Goal: Information Seeking & Learning: Learn about a topic

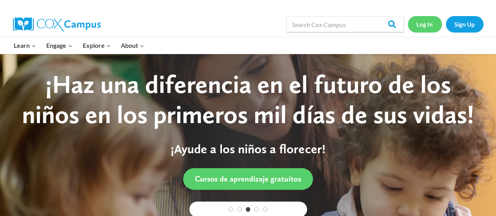
click at [420, 30] on link "Log In" at bounding box center [425, 24] width 34 height 16
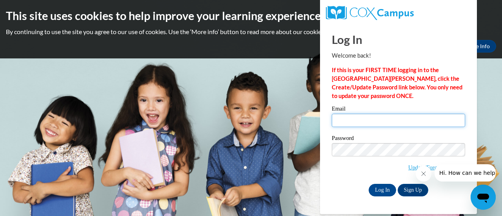
click at [391, 123] on input "Email" at bounding box center [398, 120] width 133 height 13
type input "[EMAIL_ADDRESS][DOMAIN_NAME]"
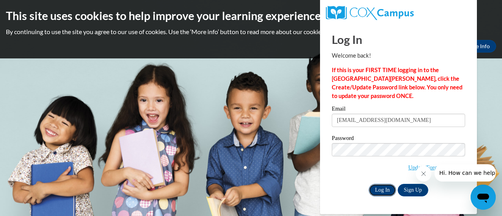
click at [380, 189] on input "Log In" at bounding box center [382, 190] width 27 height 13
click at [409, 169] on link "Update/Forgot Password" at bounding box center [436, 167] width 57 height 6
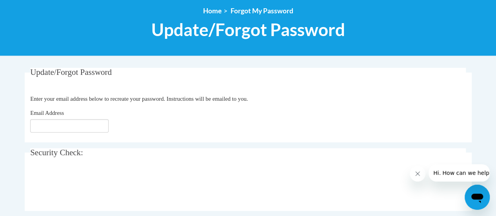
scroll to position [90, 0]
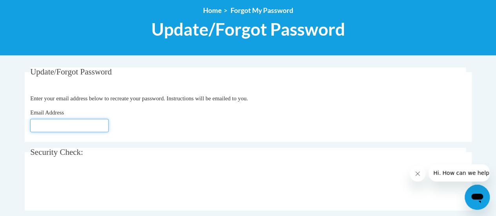
click at [67, 128] on input "Email Address" at bounding box center [69, 125] width 78 height 13
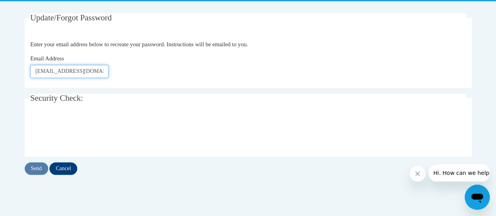
scroll to position [148, 0]
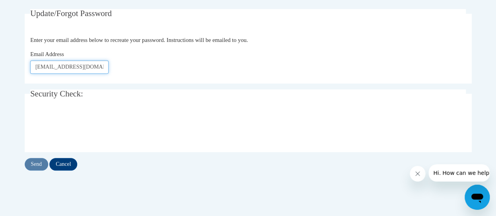
type input "[EMAIL_ADDRESS][DOMAIN_NAME]"
click at [33, 164] on input "Send" at bounding box center [37, 164] width 24 height 13
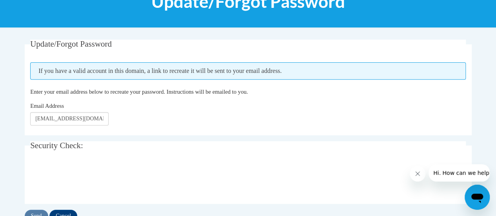
scroll to position [119, 0]
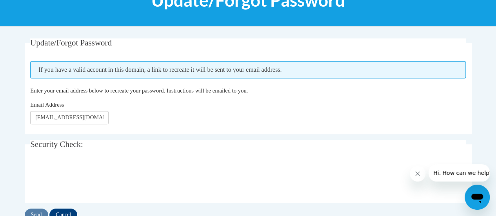
click at [39, 213] on input "Send" at bounding box center [37, 215] width 24 height 13
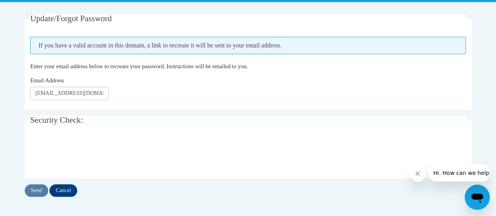
scroll to position [144, 0]
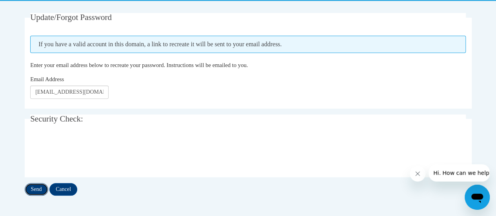
click at [40, 186] on input "Send" at bounding box center [37, 189] width 24 height 13
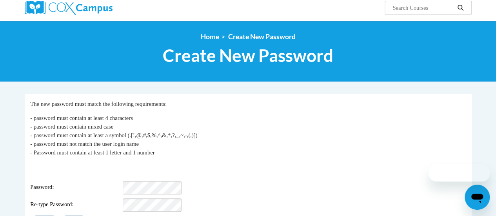
scroll to position [105, 0]
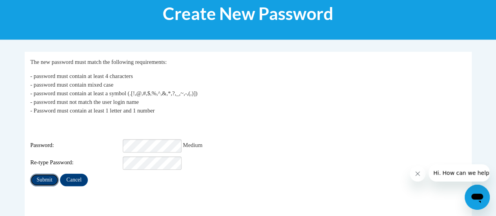
click at [43, 175] on input "Submit" at bounding box center [44, 180] width 28 height 13
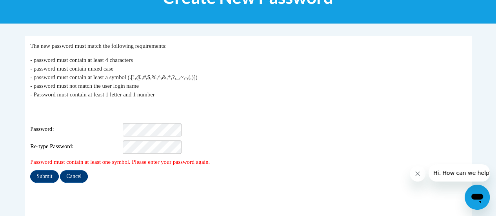
scroll to position [120, 0]
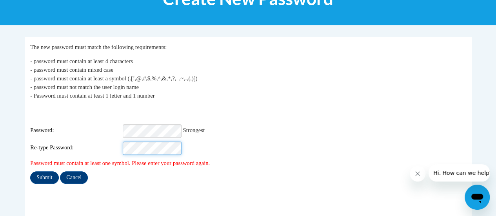
click at [30, 171] on input "Submit" at bounding box center [44, 177] width 28 height 13
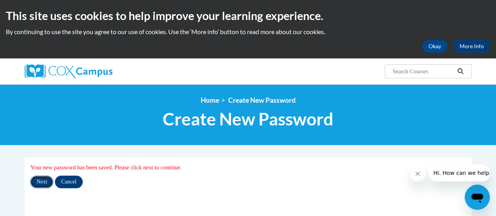
click at [39, 182] on input "Next" at bounding box center [41, 182] width 23 height 13
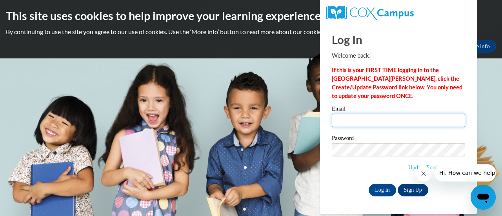
type input "[EMAIL_ADDRESS][DOMAIN_NAME]"
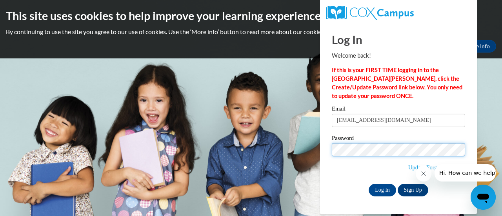
click at [293, 149] on body "This site uses cookies to help improve your learning experience. By continuing …" at bounding box center [251, 108] width 502 height 216
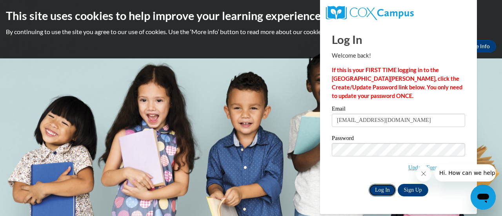
click at [384, 191] on input "Log In" at bounding box center [382, 190] width 27 height 13
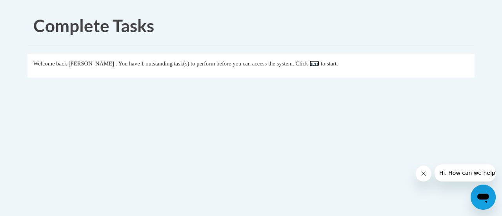
click at [319, 63] on link "here" at bounding box center [314, 63] width 10 height 6
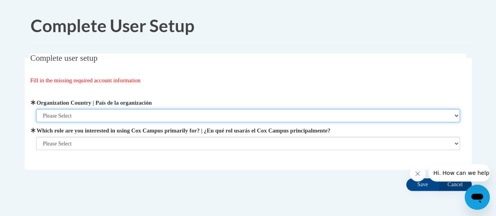
click at [150, 113] on select "Please Select United States | Estados Unidos Outside of the United States | Fue…" at bounding box center [248, 115] width 424 height 13
select select "ad49bcad-a171-4b2e-b99c-48b446064914"
click at [36, 109] on select "Please Select United States | Estados Unidos Outside of the United States | Fue…" at bounding box center [248, 115] width 424 height 13
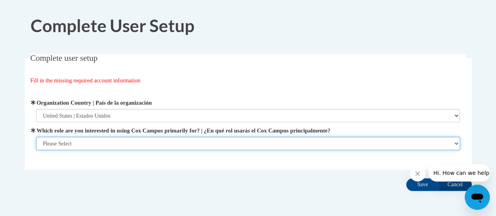
click at [109, 144] on select "Please Select College/University | Colegio/Universidad Community/Nonprofit Part…" at bounding box center [248, 143] width 424 height 13
select select "fbf2d438-af2f-41f8-98f1-81c410e29de3"
click at [36, 150] on select "Please Select College/University | Colegio/Universidad Community/Nonprofit Part…" at bounding box center [248, 143] width 424 height 13
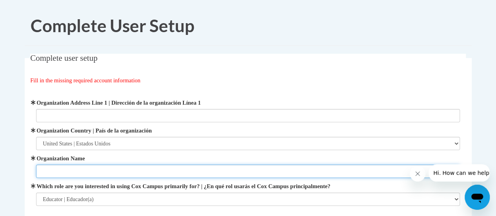
click at [227, 166] on input "Organization Name" at bounding box center [248, 171] width 424 height 13
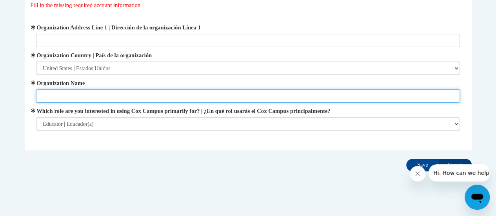
scroll to position [86, 0]
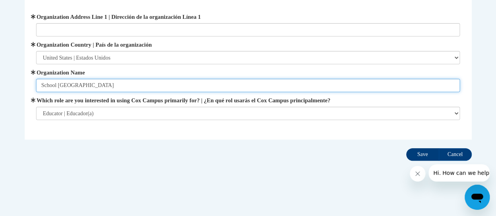
type input "School District of Altoona"
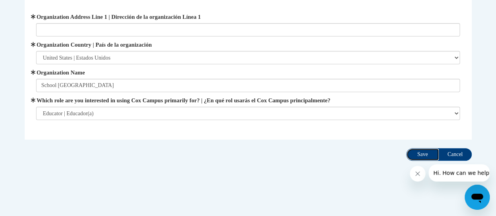
click at [422, 153] on input "Save" at bounding box center [422, 154] width 33 height 13
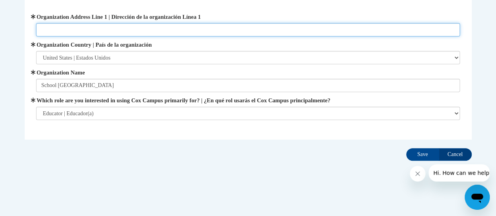
click at [140, 31] on input "Organization Address Line 1 | Dirección de la organización Línea 1" at bounding box center [248, 29] width 424 height 13
type input "157 Bartlett Ave Altoona, WI 54703"
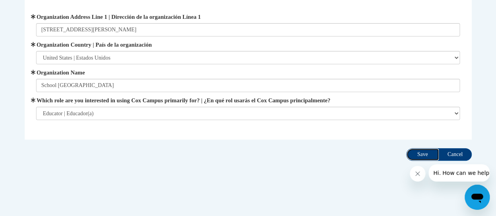
click at [421, 157] on input "Save" at bounding box center [422, 154] width 33 height 13
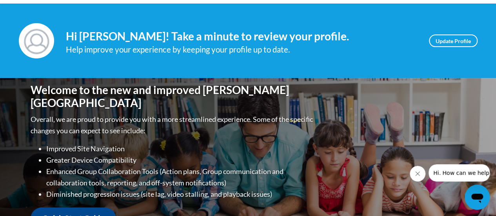
scroll to position [100, 0]
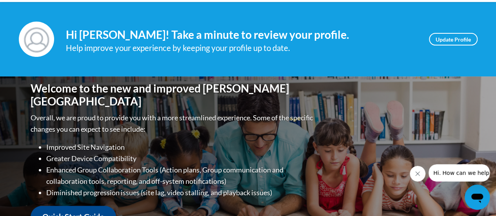
click at [418, 174] on icon "Close message from company" at bounding box center [418, 174] width 4 height 4
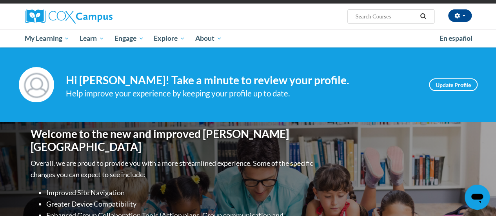
scroll to position [45, 0]
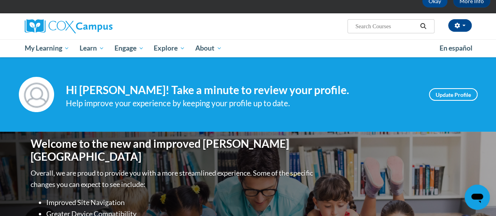
click at [393, 24] on input "Search..." at bounding box center [386, 26] width 63 height 9
type input "oral language"
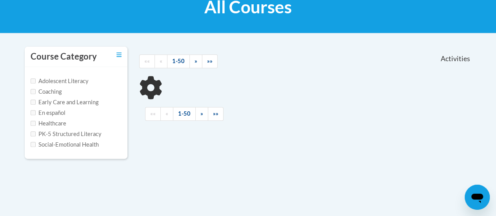
scroll to position [131, 0]
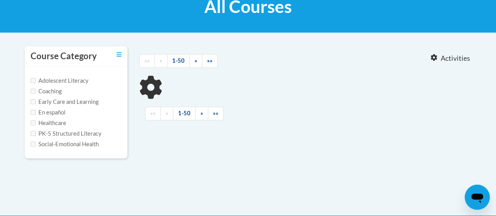
type input "oral language"
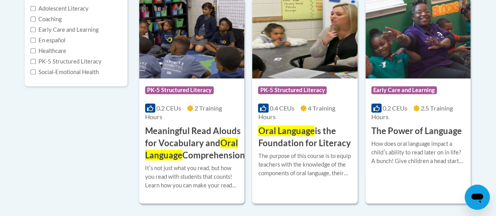
scroll to position [202, 0]
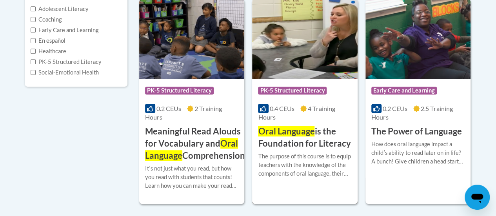
click at [297, 135] on span "Oral Language" at bounding box center [286, 131] width 56 height 11
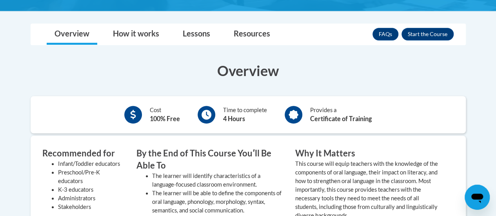
scroll to position [224, 0]
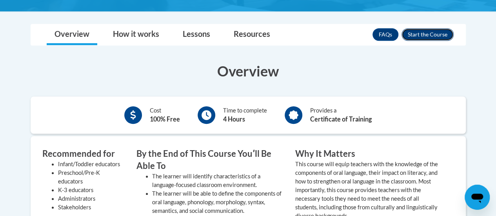
click at [425, 35] on button "Enroll" at bounding box center [428, 34] width 52 height 13
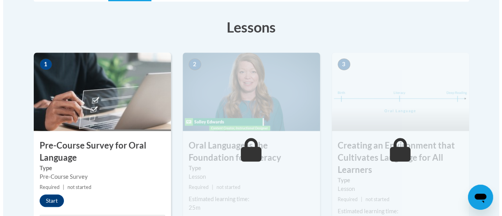
scroll to position [231, 0]
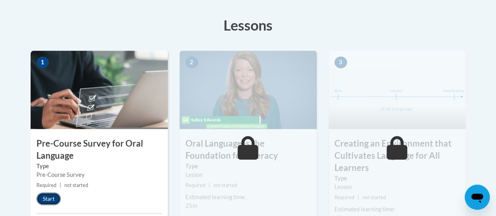
click at [43, 200] on button "Start" at bounding box center [48, 199] width 24 height 13
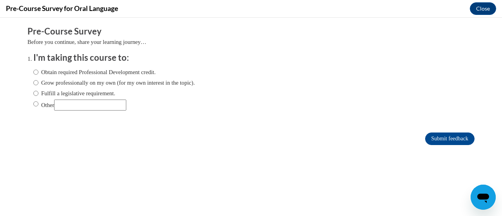
scroll to position [0, 0]
click at [49, 95] on label "Fulfill a legislative requirement." at bounding box center [74, 93] width 82 height 9
click at [38, 95] on input "Fulfill a legislative requirement." at bounding box center [35, 93] width 5 height 9
radio input "true"
click at [434, 138] on input "Submit feedback" at bounding box center [449, 139] width 49 height 13
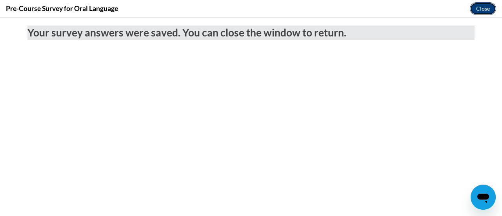
click at [485, 7] on button "Close" at bounding box center [483, 8] width 26 height 13
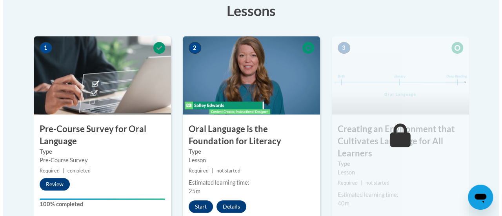
scroll to position [250, 0]
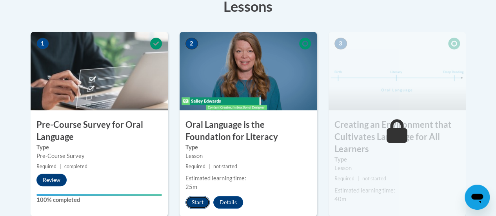
click at [202, 201] on button "Start" at bounding box center [197, 202] width 24 height 13
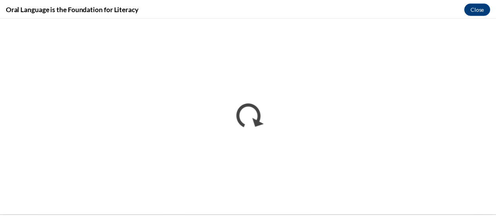
scroll to position [0, 0]
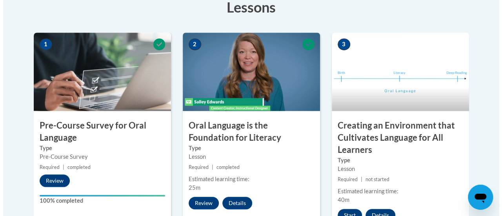
scroll to position [259, 0]
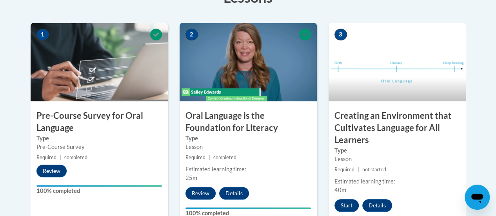
click at [398, 115] on h3 "Creating an Environment that Cultivates Language for All Learners" at bounding box center [397, 128] width 137 height 36
click at [343, 205] on button "Start" at bounding box center [347, 205] width 24 height 13
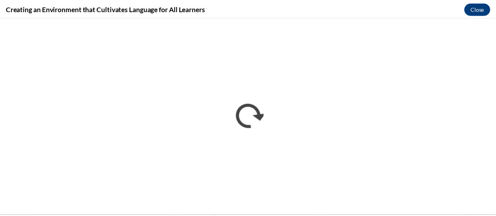
scroll to position [0, 0]
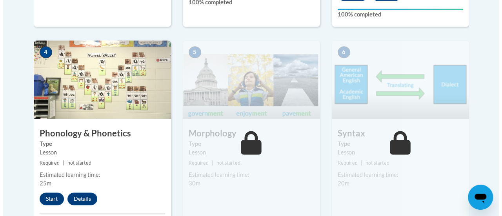
scroll to position [474, 0]
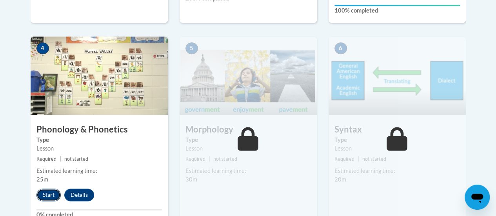
click at [47, 195] on button "Start" at bounding box center [48, 195] width 24 height 13
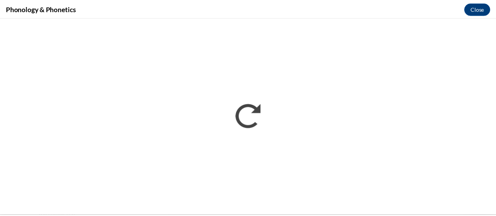
scroll to position [0, 0]
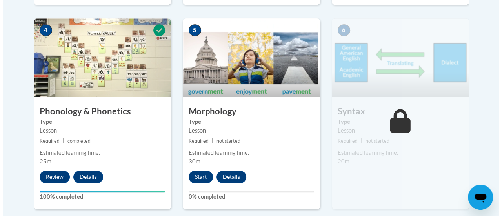
scroll to position [505, 0]
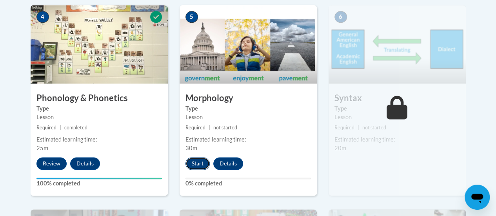
click at [198, 163] on button "Start" at bounding box center [197, 163] width 24 height 13
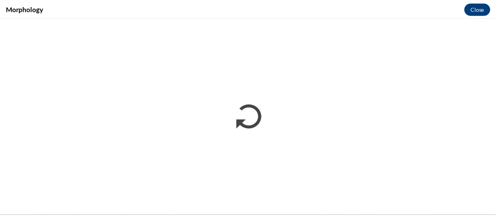
scroll to position [0, 0]
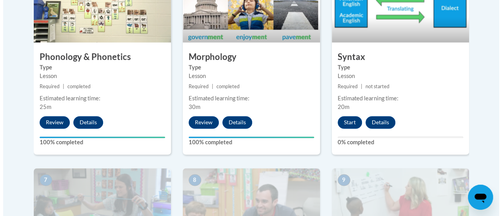
scroll to position [546, 0]
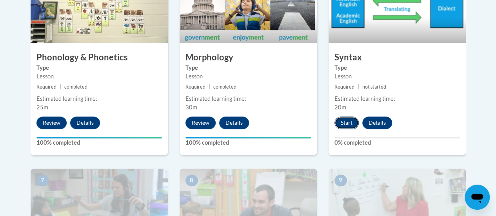
click at [348, 119] on button "Start" at bounding box center [347, 122] width 24 height 13
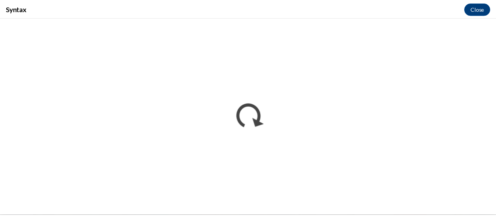
scroll to position [0, 0]
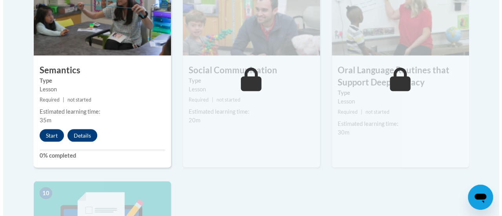
scroll to position [705, 0]
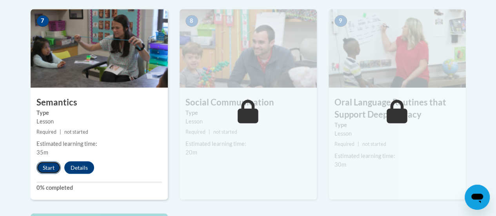
click at [52, 166] on button "Start" at bounding box center [48, 167] width 24 height 13
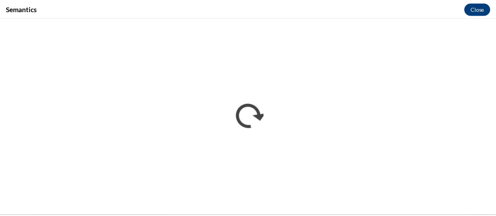
scroll to position [0, 0]
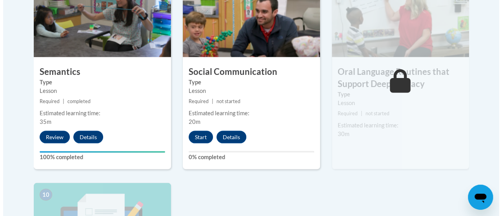
scroll to position [736, 0]
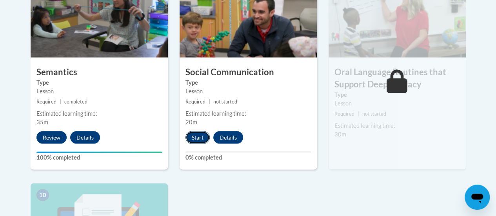
click at [200, 136] on button "Start" at bounding box center [197, 137] width 24 height 13
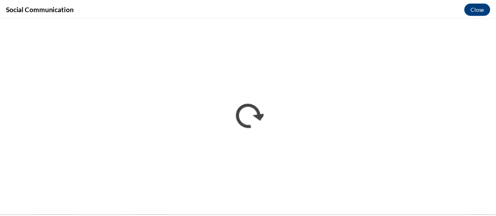
scroll to position [0, 0]
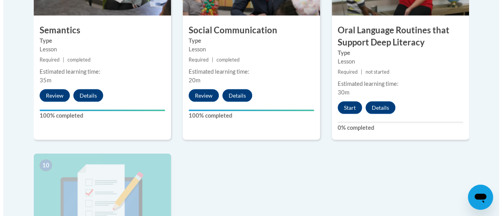
scroll to position [725, 0]
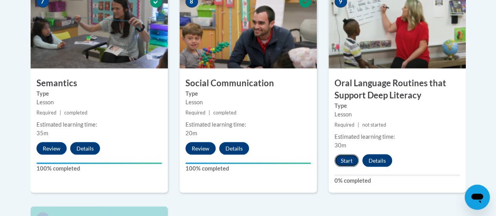
click at [343, 163] on button "Start" at bounding box center [347, 160] width 24 height 13
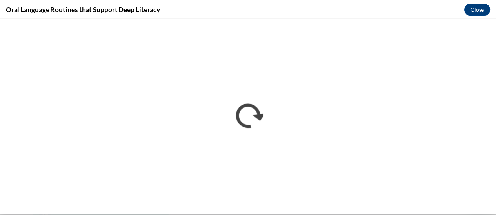
scroll to position [0, 0]
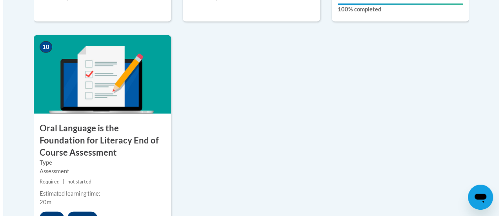
scroll to position [911, 0]
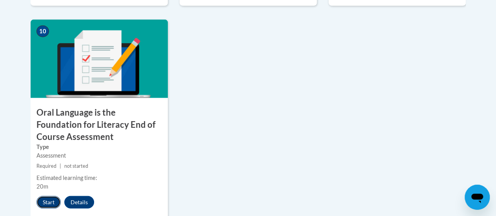
click at [48, 200] on button "Start" at bounding box center [48, 202] width 24 height 13
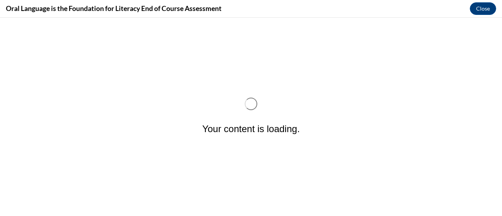
scroll to position [0, 0]
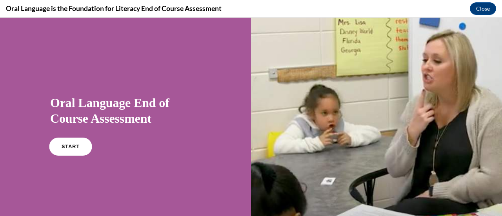
click at [75, 147] on span "START" at bounding box center [71, 147] width 18 height 6
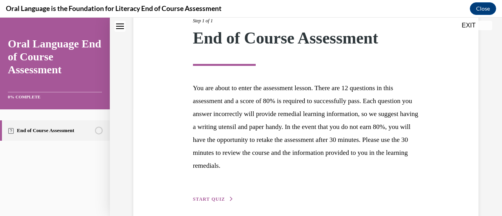
scroll to position [144, 0]
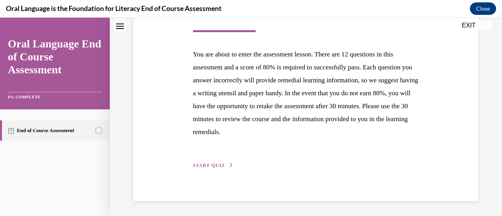
click at [205, 163] on span "START QUIZ" at bounding box center [209, 165] width 32 height 5
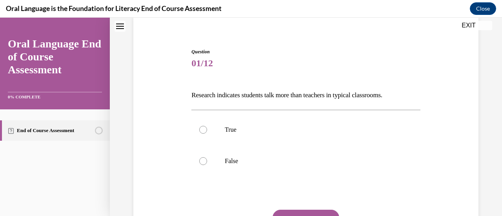
scroll to position [62, 0]
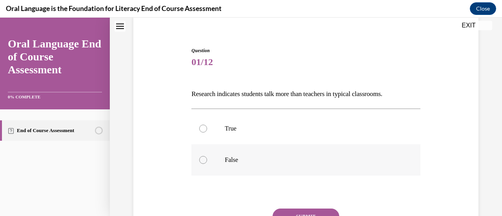
click at [205, 161] on div at bounding box center [203, 160] width 8 height 8
click at [205, 161] on input "False" at bounding box center [203, 160] width 8 height 8
radio input "true"
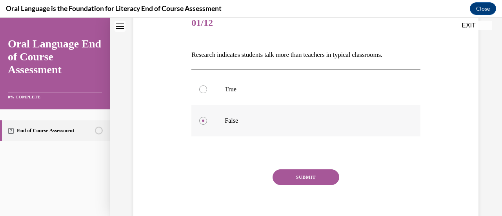
scroll to position [102, 0]
click at [314, 176] on button "SUBMIT" at bounding box center [306, 177] width 67 height 16
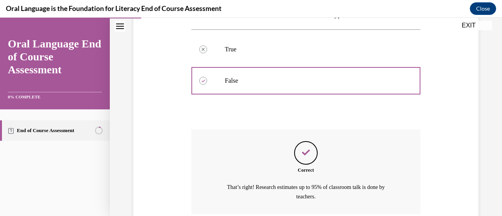
scroll to position [207, 0]
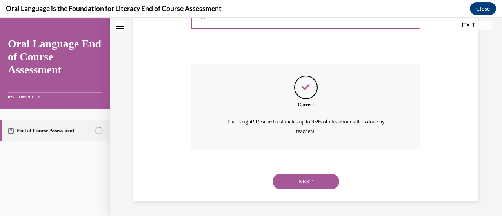
click at [305, 185] on button "NEXT" at bounding box center [306, 182] width 67 height 16
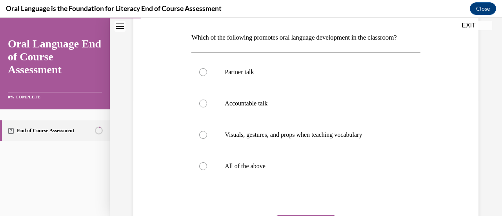
scroll to position [118, 0]
click at [224, 174] on label "All of the above" at bounding box center [305, 166] width 229 height 31
click at [207, 171] on input "All of the above" at bounding box center [203, 167] width 8 height 8
radio input "true"
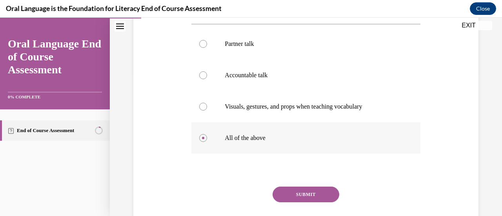
scroll to position [194, 0]
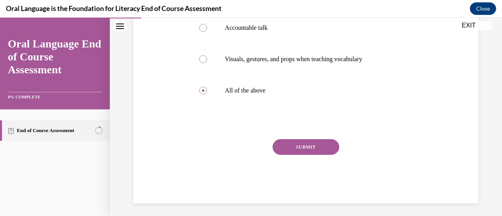
click at [309, 148] on button "SUBMIT" at bounding box center [306, 147] width 67 height 16
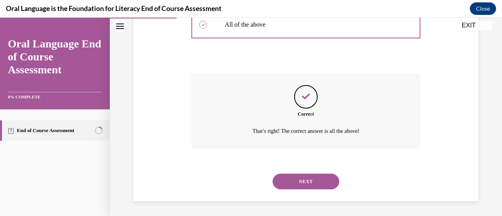
scroll to position [260, 0]
click at [302, 188] on button "NEXT" at bounding box center [306, 181] width 67 height 16
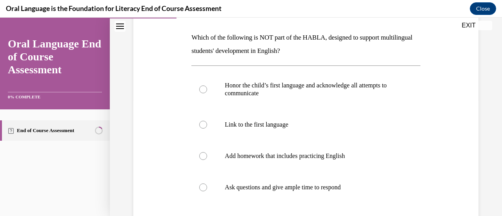
scroll to position [129, 0]
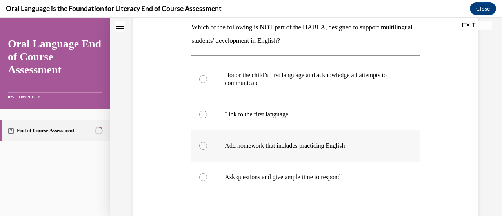
click at [321, 151] on label "Add homework that includes practicing English" at bounding box center [305, 145] width 229 height 31
click at [207, 150] on input "Add homework that includes practicing English" at bounding box center [203, 146] width 8 height 8
radio input "true"
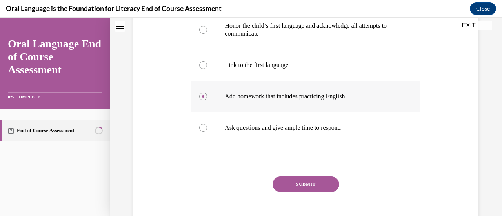
scroll to position [178, 0]
click at [315, 185] on button "SUBMIT" at bounding box center [306, 184] width 67 height 16
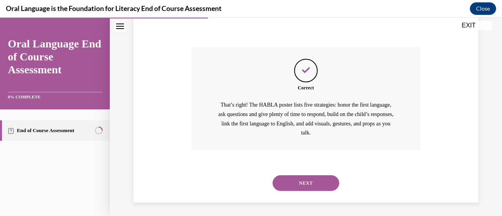
scroll to position [309, 0]
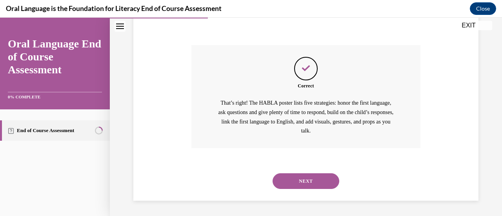
click at [309, 186] on button "NEXT" at bounding box center [306, 181] width 67 height 16
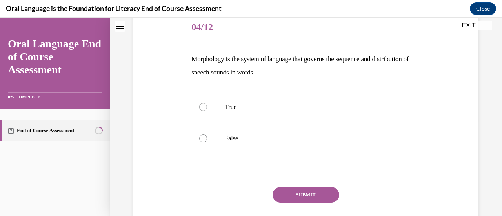
scroll to position [97, 0]
click at [205, 140] on label "False" at bounding box center [305, 137] width 229 height 31
click at [205, 140] on input "False" at bounding box center [203, 138] width 8 height 8
radio input "true"
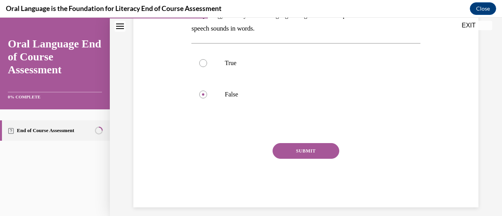
click at [287, 154] on button "SUBMIT" at bounding box center [306, 151] width 67 height 16
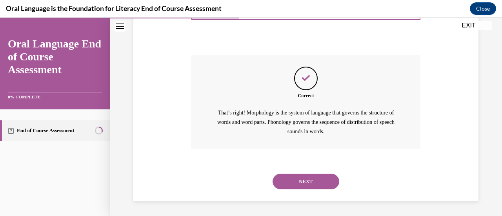
scroll to position [229, 0]
click at [302, 182] on button "NEXT" at bounding box center [306, 181] width 67 height 16
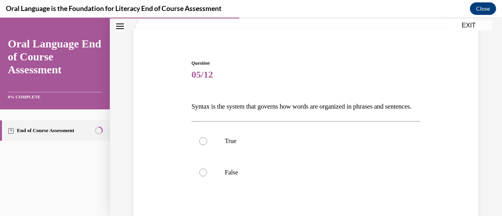
scroll to position [56, 0]
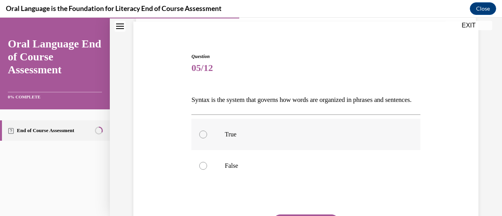
click at [226, 150] on label "True" at bounding box center [305, 134] width 229 height 31
click at [207, 138] on input "True" at bounding box center [203, 135] width 8 height 8
radio input "true"
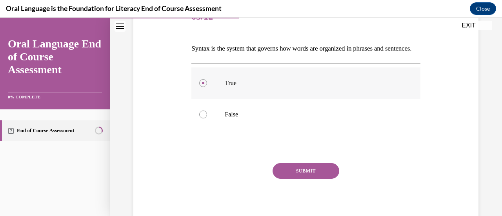
scroll to position [147, 0]
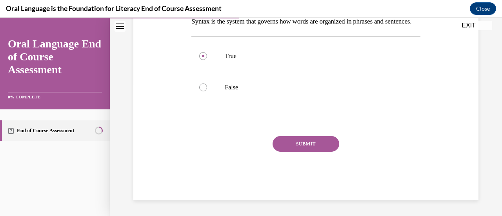
click at [306, 144] on button "SUBMIT" at bounding box center [306, 144] width 67 height 16
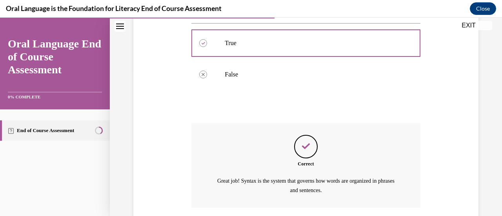
scroll to position [220, 0]
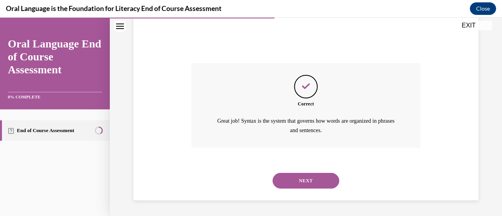
click at [311, 182] on button "NEXT" at bounding box center [306, 181] width 67 height 16
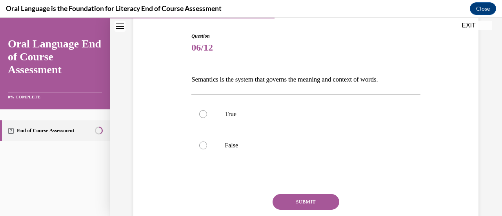
scroll to position [81, 0]
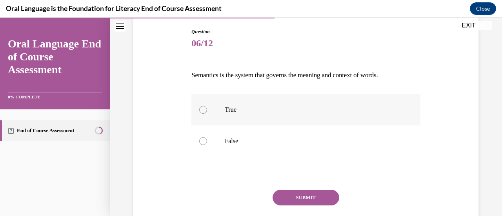
click at [228, 112] on p "True" at bounding box center [313, 110] width 176 height 8
click at [207, 112] on input "True" at bounding box center [203, 110] width 8 height 8
radio input "true"
click at [313, 199] on button "SUBMIT" at bounding box center [306, 198] width 67 height 16
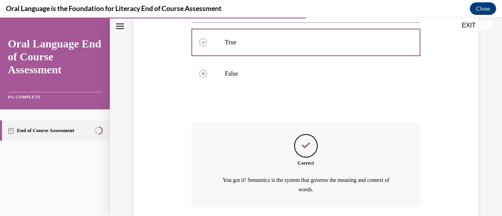
scroll to position [207, 0]
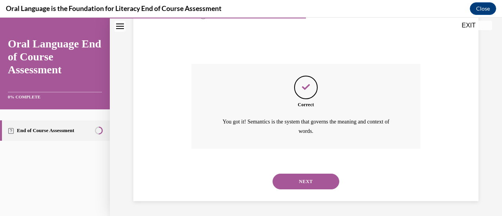
click at [317, 186] on button "NEXT" at bounding box center [306, 182] width 67 height 16
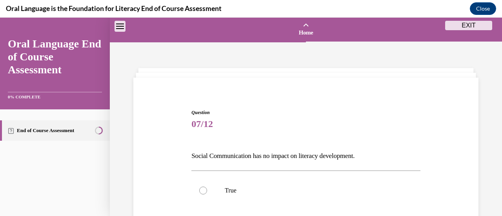
scroll to position [78, 0]
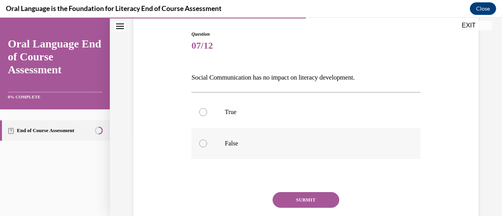
click at [205, 142] on div at bounding box center [203, 144] width 8 height 8
click at [205, 142] on input "False" at bounding box center [203, 144] width 8 height 8
radio input "true"
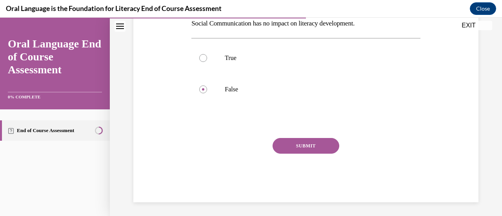
click at [311, 146] on button "SUBMIT" at bounding box center [306, 146] width 67 height 16
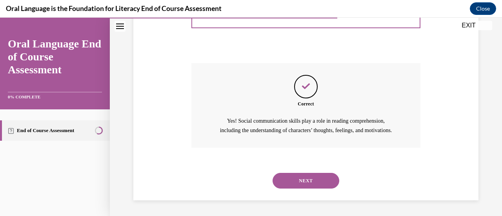
scroll to position [216, 0]
click at [313, 182] on button "NEXT" at bounding box center [306, 181] width 67 height 16
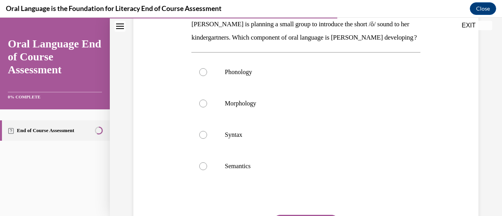
scroll to position [129, 0]
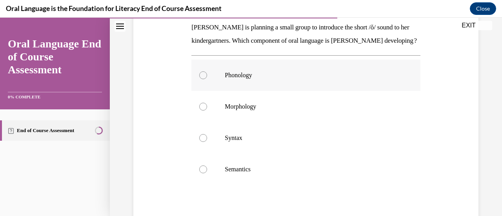
click at [249, 79] on p "Phonology" at bounding box center [313, 75] width 176 height 8
click at [207, 79] on input "Phonology" at bounding box center [203, 75] width 8 height 8
radio input "true"
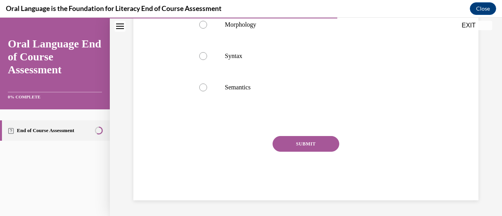
click at [307, 143] on button "SUBMIT" at bounding box center [306, 144] width 67 height 16
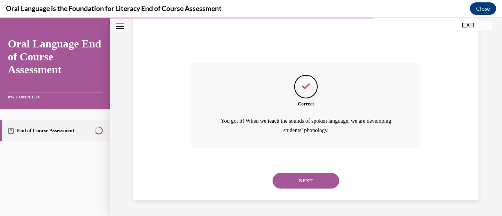
scroll to position [296, 0]
click at [311, 183] on button "NEXT" at bounding box center [306, 181] width 67 height 16
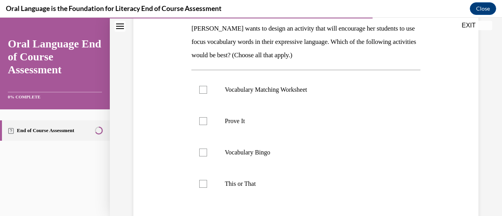
scroll to position [128, 0]
click at [222, 88] on label "Vocabulary Matching Worksheet" at bounding box center [305, 89] width 229 height 31
click at [207, 88] on input "Vocabulary Matching Worksheet" at bounding box center [203, 89] width 8 height 8
click at [262, 90] on p "Vocabulary Matching Worksheet" at bounding box center [313, 89] width 176 height 8
click at [207, 90] on input "Vocabulary Matching Worksheet" at bounding box center [203, 89] width 8 height 8
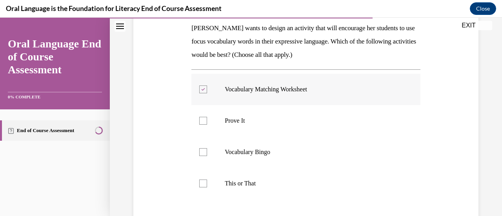
checkbox input "false"
click at [234, 122] on p "Prove It" at bounding box center [313, 121] width 176 height 8
click at [207, 122] on input "Prove It" at bounding box center [203, 121] width 8 height 8
checkbox input "true"
click at [240, 180] on p "This or That" at bounding box center [313, 184] width 176 height 8
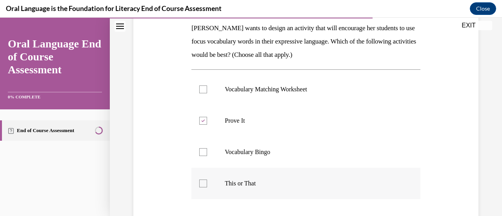
click at [207, 180] on input "This or That" at bounding box center [203, 184] width 8 height 8
checkbox input "true"
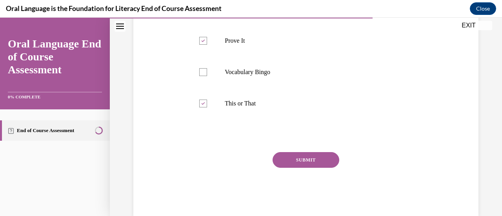
click at [313, 163] on button "SUBMIT" at bounding box center [306, 160] width 67 height 16
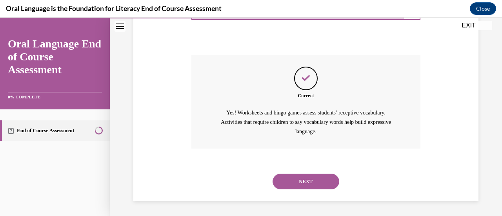
scroll to position [305, 0]
click at [298, 177] on button "NEXT" at bounding box center [306, 181] width 67 height 16
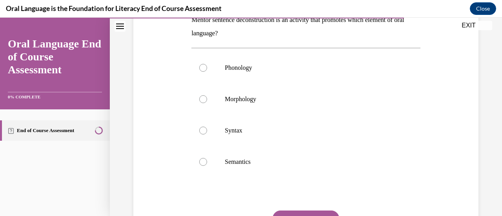
scroll to position [101, 0]
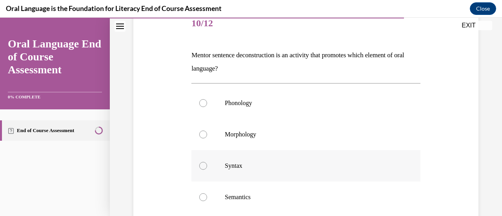
click at [235, 168] on p "Syntax" at bounding box center [313, 166] width 176 height 8
click at [207, 168] on input "Syntax" at bounding box center [203, 166] width 8 height 8
radio input "true"
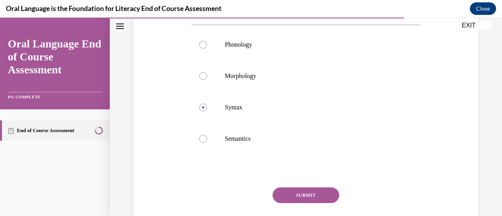
click at [304, 189] on button "SUBMIT" at bounding box center [306, 195] width 67 height 16
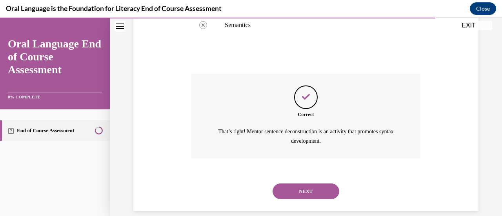
scroll to position [283, 0]
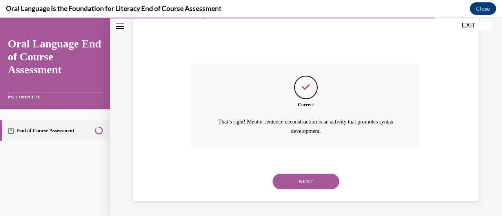
click at [310, 187] on button "NEXT" at bounding box center [306, 182] width 67 height 16
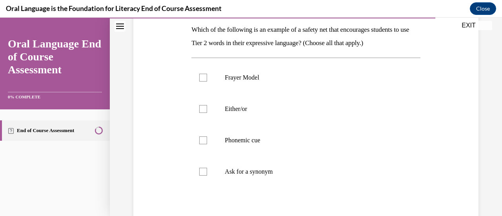
scroll to position [127, 0]
click at [235, 174] on p "Ask for a synonym" at bounding box center [313, 171] width 176 height 8
click at [207, 174] on input "Ask for a synonym" at bounding box center [203, 171] width 8 height 8
checkbox input "true"
click at [233, 107] on p "Either/or" at bounding box center [313, 108] width 176 height 8
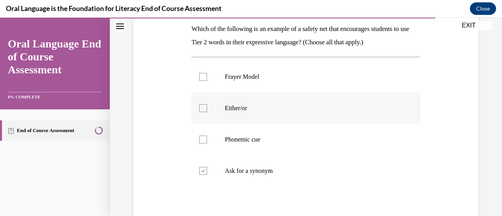
click at [207, 107] on input "Either/or" at bounding box center [203, 108] width 8 height 8
checkbox input "true"
click at [216, 139] on label "Phonemic cue" at bounding box center [305, 139] width 229 height 31
click at [207, 139] on input "Phonemic cue" at bounding box center [203, 140] width 8 height 8
checkbox input "true"
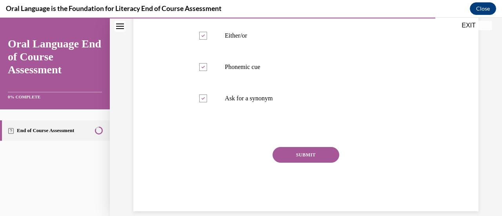
click at [310, 153] on button "SUBMIT" at bounding box center [306, 155] width 67 height 16
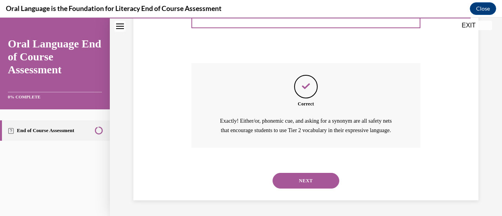
scroll to position [292, 0]
click at [310, 183] on button "NEXT" at bounding box center [306, 181] width 67 height 16
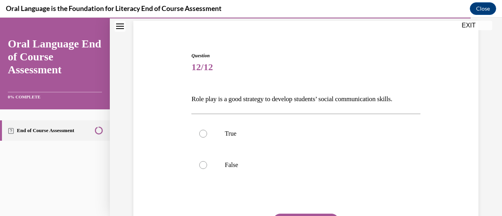
scroll to position [84, 0]
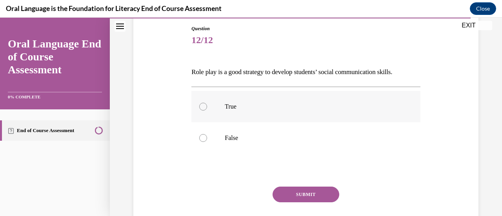
click at [224, 113] on label "True" at bounding box center [305, 106] width 229 height 31
click at [207, 111] on input "True" at bounding box center [203, 107] width 8 height 8
radio input "true"
click at [308, 193] on button "SUBMIT" at bounding box center [306, 195] width 67 height 16
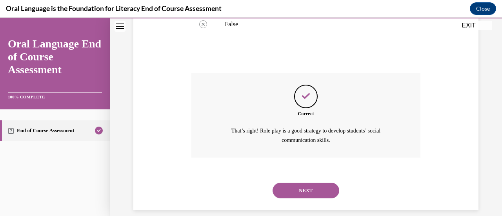
scroll to position [207, 0]
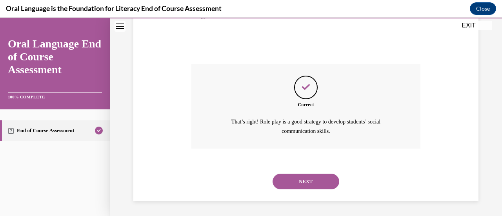
click at [309, 186] on button "NEXT" at bounding box center [306, 182] width 67 height 16
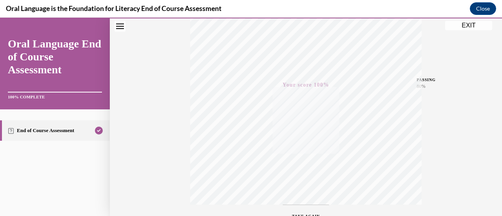
scroll to position [143, 0]
click at [461, 27] on button "EXIT" at bounding box center [468, 25] width 47 height 9
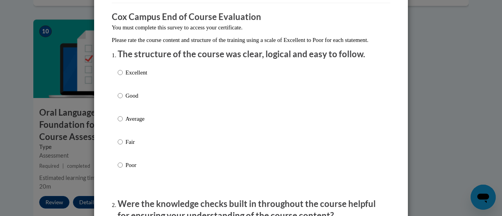
scroll to position [62, 0]
click at [119, 100] on input "Good" at bounding box center [120, 95] width 5 height 9
radio input "true"
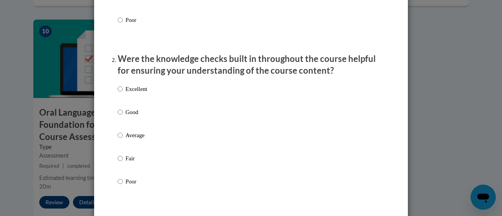
scroll to position [208, 0]
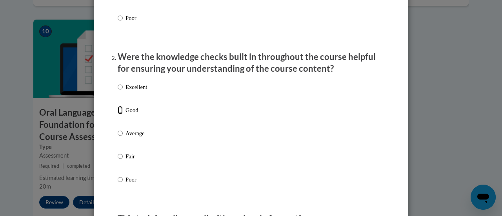
click at [119, 115] on input "Good" at bounding box center [120, 110] width 5 height 9
radio input "true"
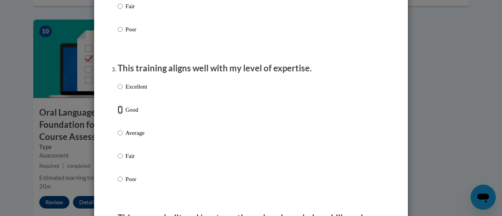
click at [119, 114] on input "Good" at bounding box center [120, 109] width 5 height 9
radio input "true"
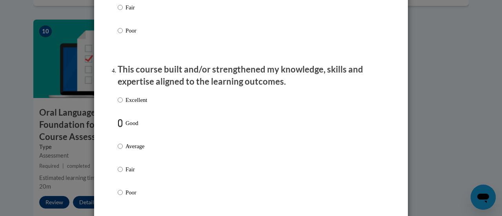
click at [119, 127] on input "Good" at bounding box center [120, 123] width 5 height 9
radio input "true"
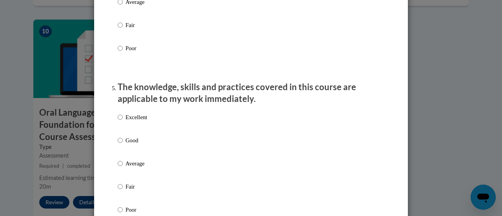
click at [123, 134] on label "Excellent" at bounding box center [132, 123] width 29 height 21
click at [123, 122] on input "Excellent" at bounding box center [120, 117] width 5 height 9
radio input "true"
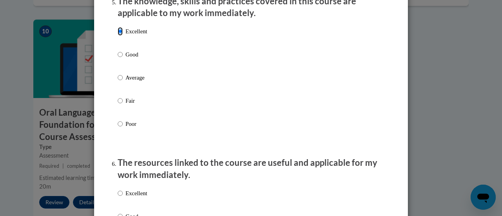
scroll to position [725, 0]
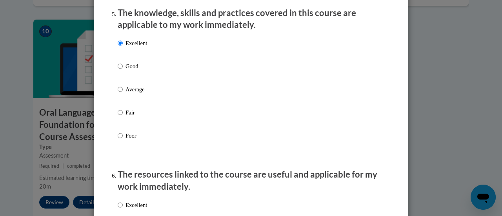
click at [129, 60] on label "Excellent" at bounding box center [132, 49] width 29 height 21
click at [123, 47] on input "Excellent" at bounding box center [120, 43] width 5 height 9
click at [128, 71] on p "Good" at bounding box center [136, 66] width 22 height 9
click at [123, 71] on input "Good" at bounding box center [120, 66] width 5 height 9
radio input "true"
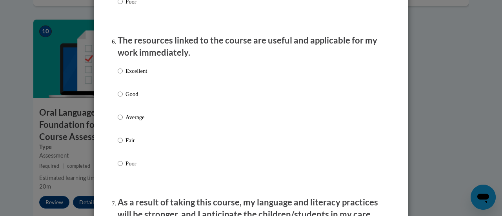
click at [128, 98] on p "Good" at bounding box center [136, 94] width 22 height 9
click at [123, 98] on input "Good" at bounding box center [120, 94] width 5 height 9
radio input "true"
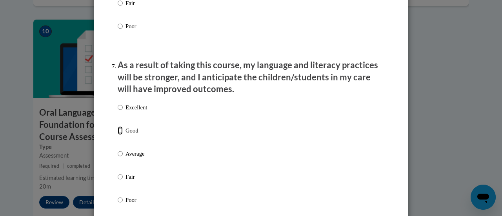
click at [118, 135] on input "Good" at bounding box center [120, 130] width 5 height 9
radio input "true"
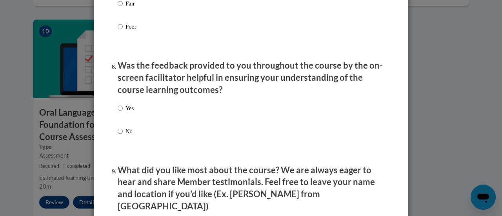
scroll to position [1186, 0]
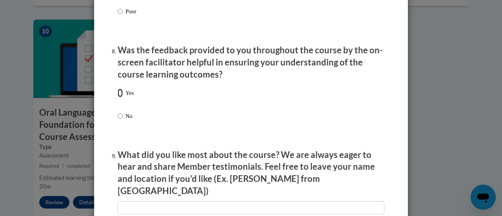
click at [118, 97] on input "Yes" at bounding box center [120, 93] width 5 height 9
radio input "true"
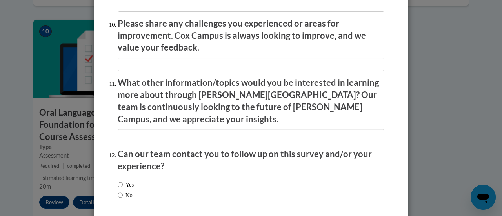
scroll to position [1415, 0]
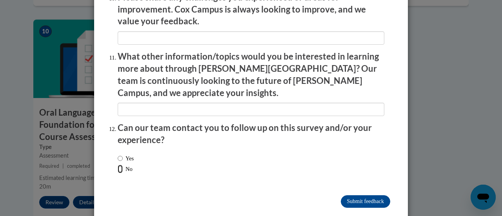
click at [118, 165] on input "No" at bounding box center [120, 169] width 5 height 9
radio input "true"
click at [358, 195] on input "Submit feedback" at bounding box center [365, 201] width 49 height 13
